Goal: Task Accomplishment & Management: Use online tool/utility

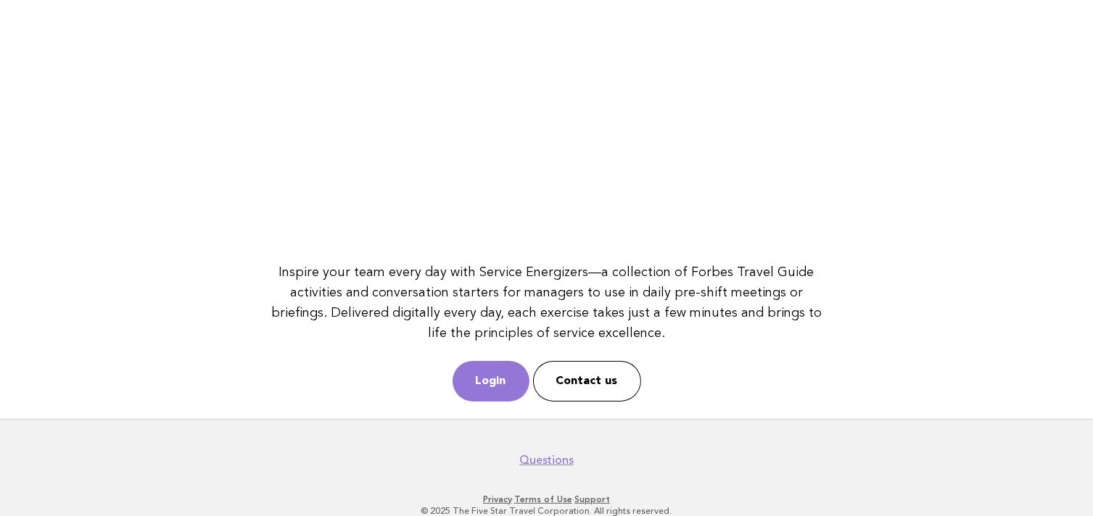
scroll to position [200, 0]
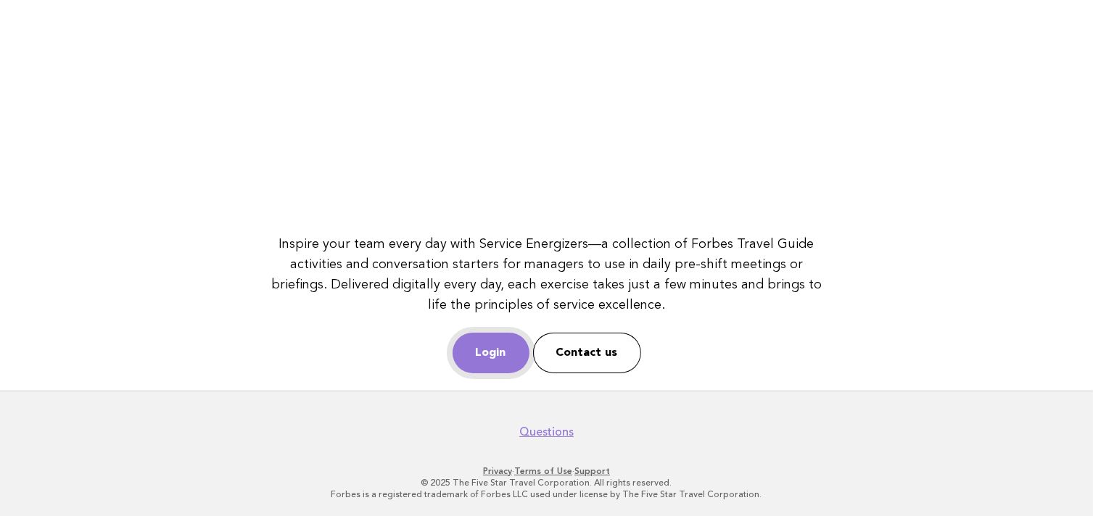
click at [505, 353] on link "Login" at bounding box center [491, 353] width 77 height 41
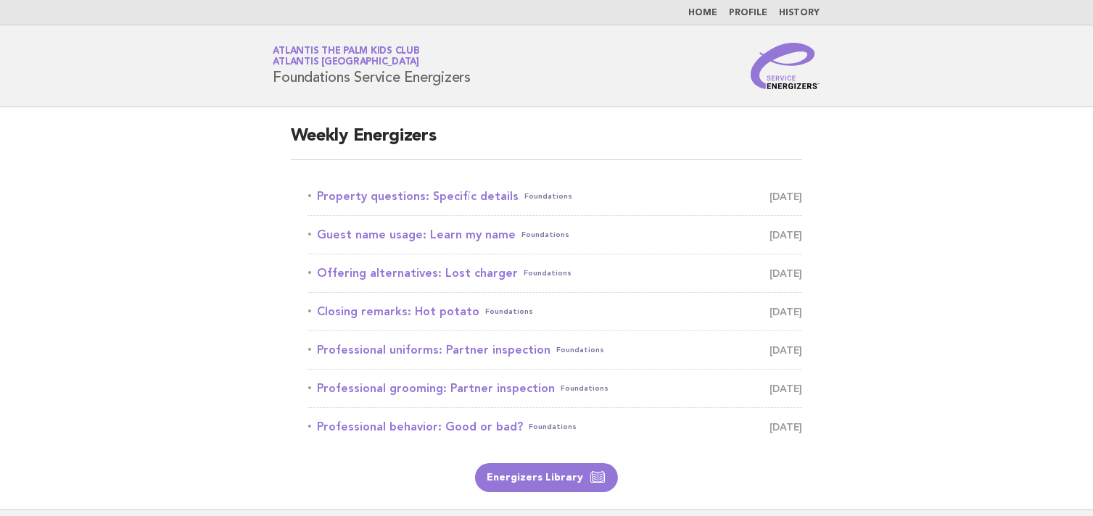
click at [421, 207] on li "Property questions: Specific details Foundations September 27" at bounding box center [555, 197] width 495 height 38
click at [423, 204] on link "Property questions: Specific details Foundations September 27" at bounding box center [555, 196] width 495 height 20
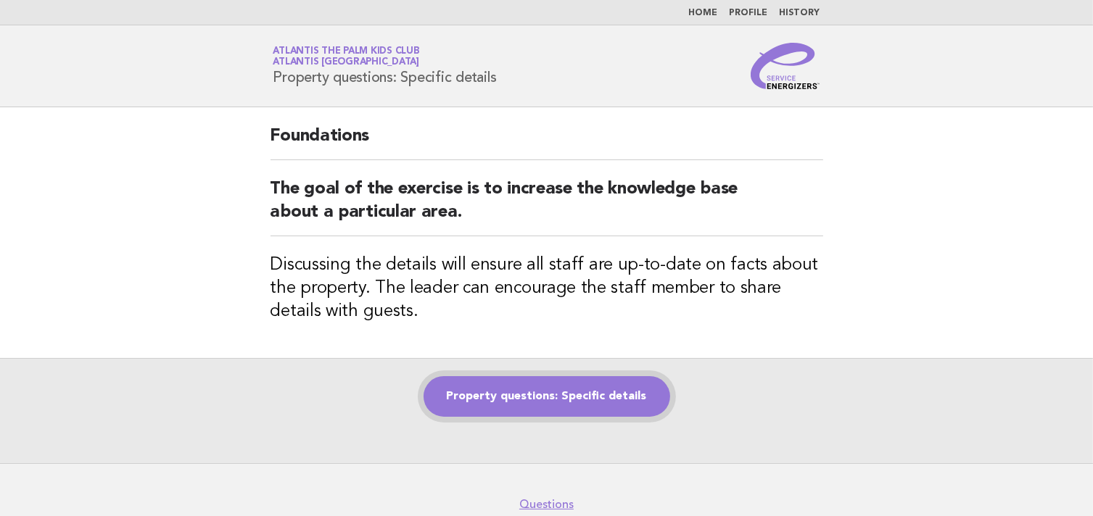
click at [471, 414] on link "Property questions: Specific details" at bounding box center [547, 396] width 247 height 41
click at [473, 395] on link "Property questions: Specific details" at bounding box center [547, 396] width 247 height 41
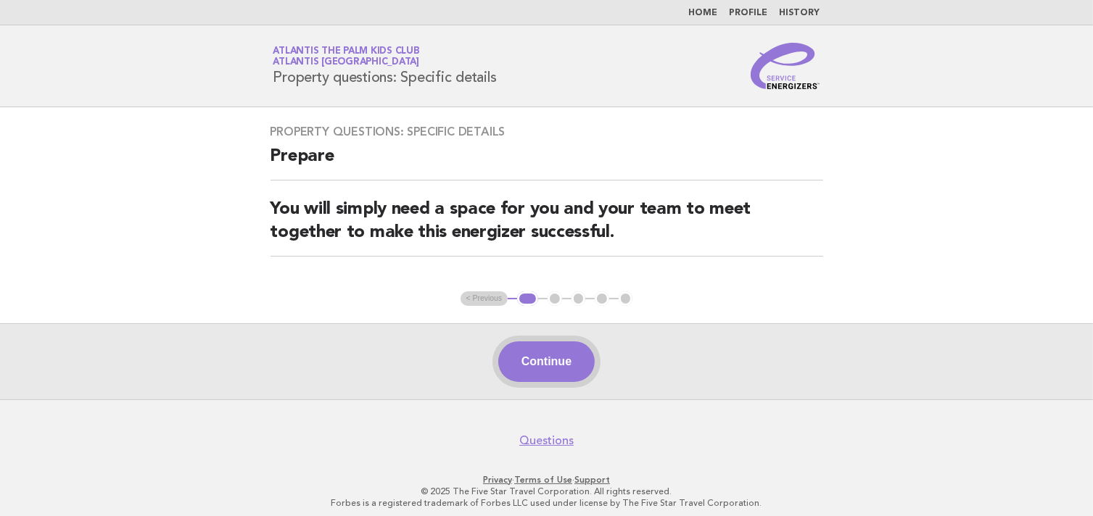
click at [545, 366] on button "Continue" at bounding box center [546, 362] width 96 height 41
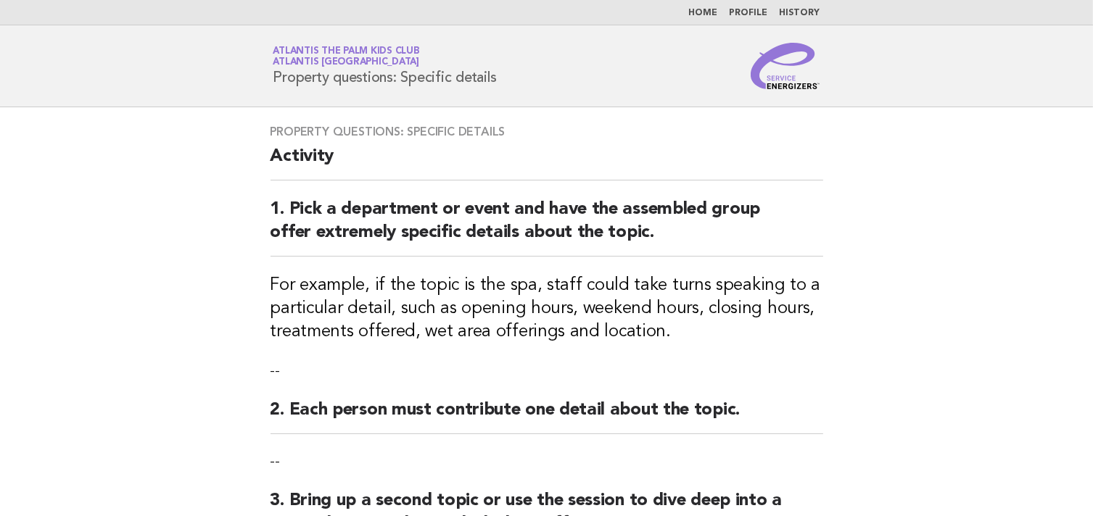
click at [817, 49] on header "Service Energizers Atlantis The Palm Kids Club Atlantis Dubai Property question…" at bounding box center [546, 66] width 1093 height 82
drag, startPoint x: 821, startPoint y: 30, endPoint x: 801, endPoint y: 206, distance: 177.3
click at [487, 86] on div "Service Energizers Atlantis The Palm Kids Club Atlantis Dubai Property question…" at bounding box center [547, 66] width 588 height 46
